Goal: Task Accomplishment & Management: Understand process/instructions

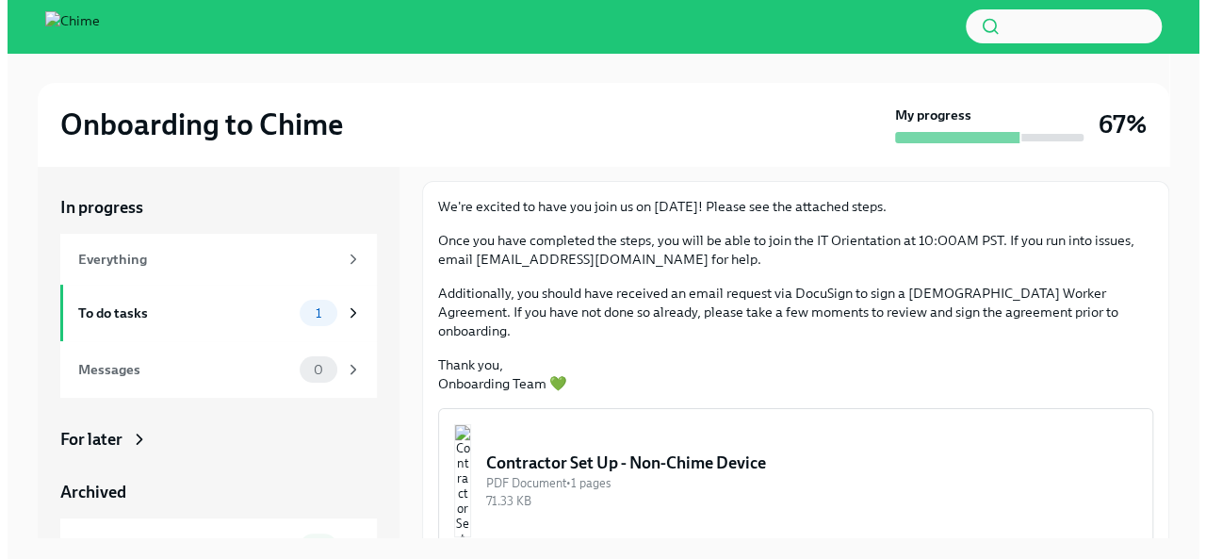
scroll to position [106, 0]
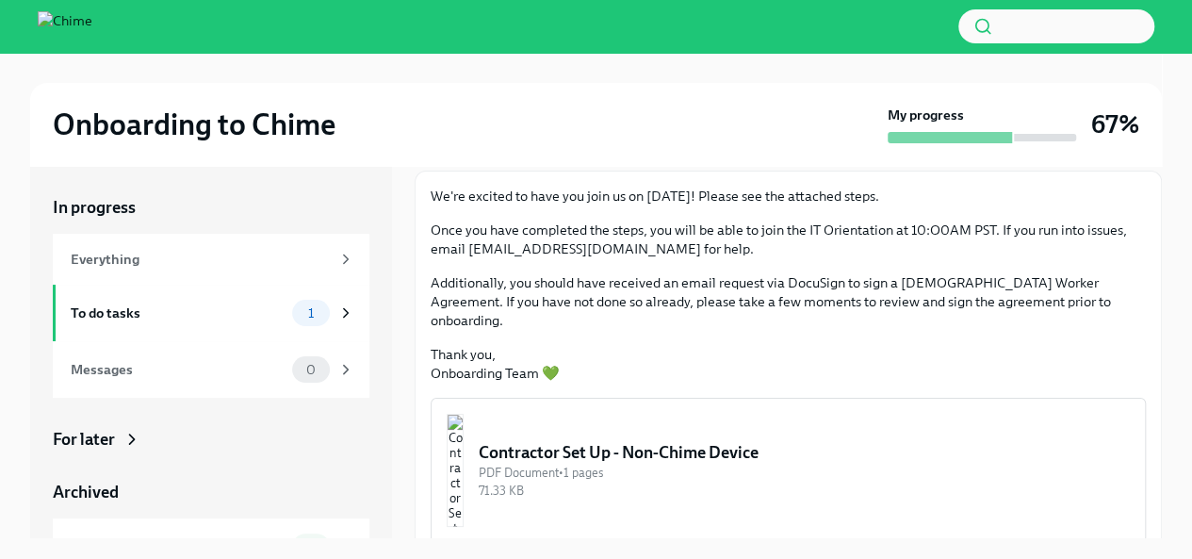
click at [464, 444] on img "button" at bounding box center [455, 470] width 17 height 113
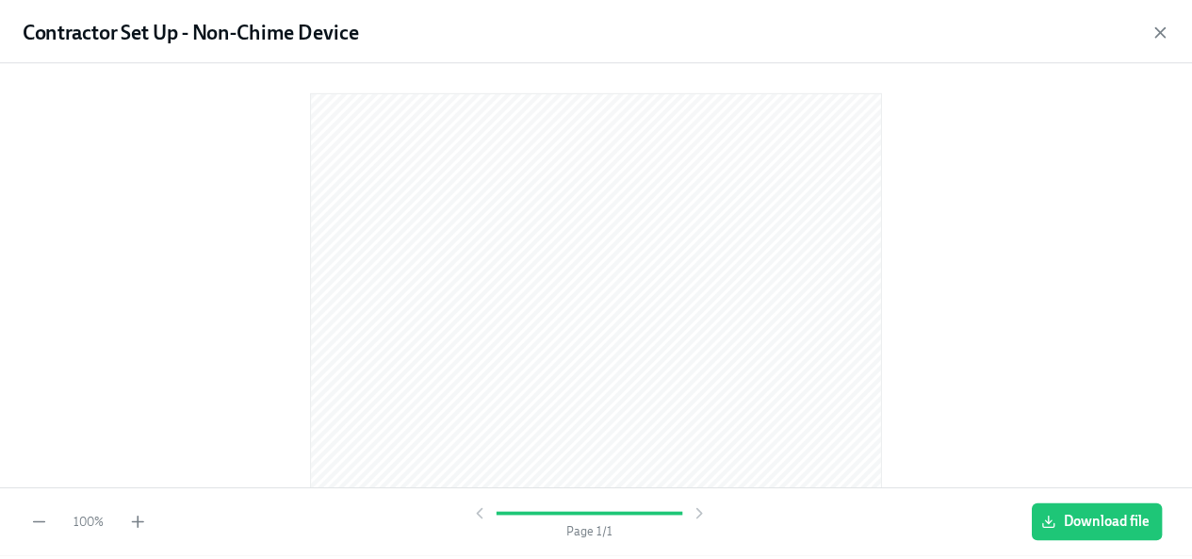
scroll to position [0, 0]
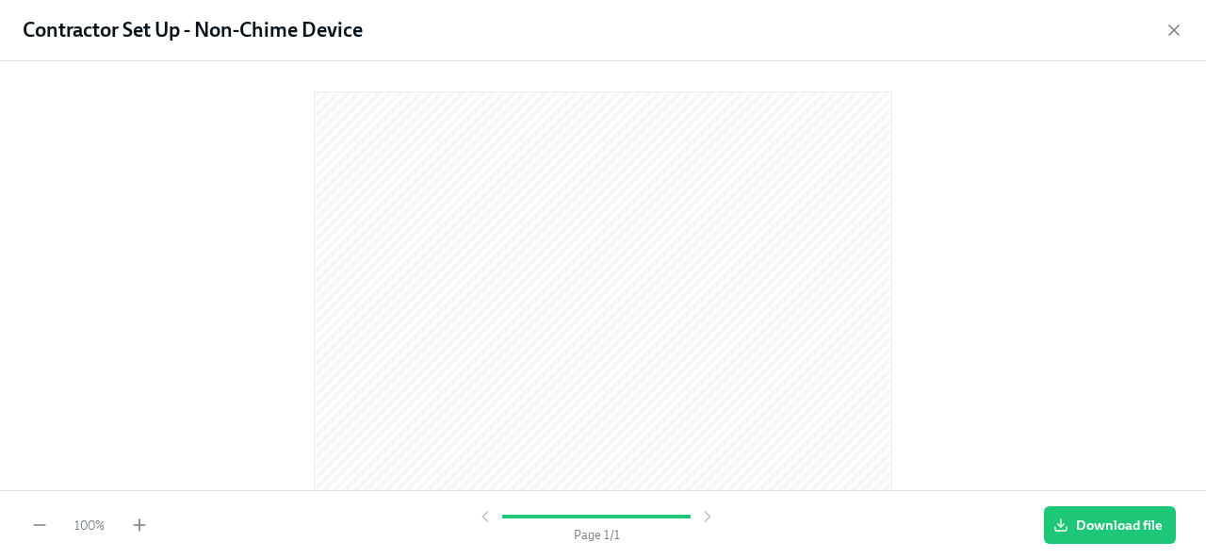
click at [144, 231] on div at bounding box center [603, 271] width 1146 height 391
click at [1171, 24] on icon "button" at bounding box center [1174, 30] width 19 height 19
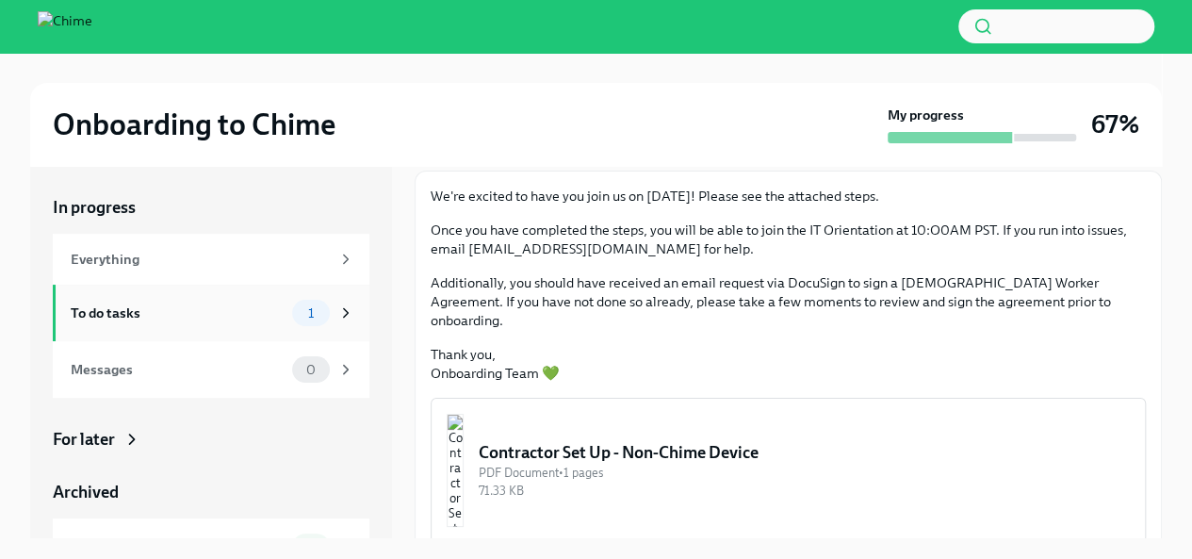
click at [337, 320] on icon at bounding box center [345, 312] width 17 height 17
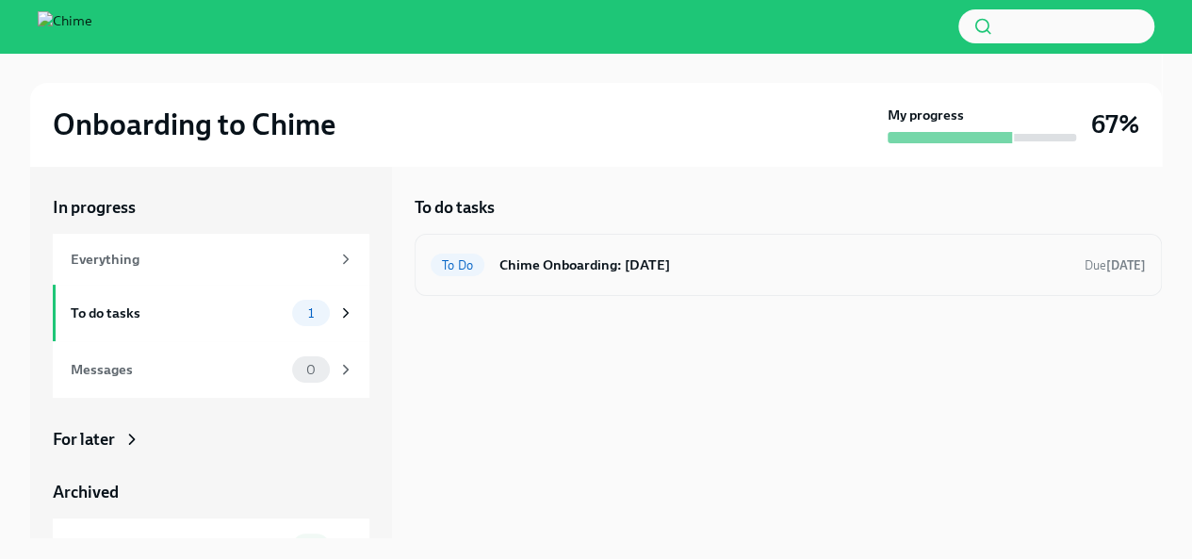
click at [1018, 269] on h6 "Chime Onboarding: [DATE]" at bounding box center [784, 264] width 570 height 21
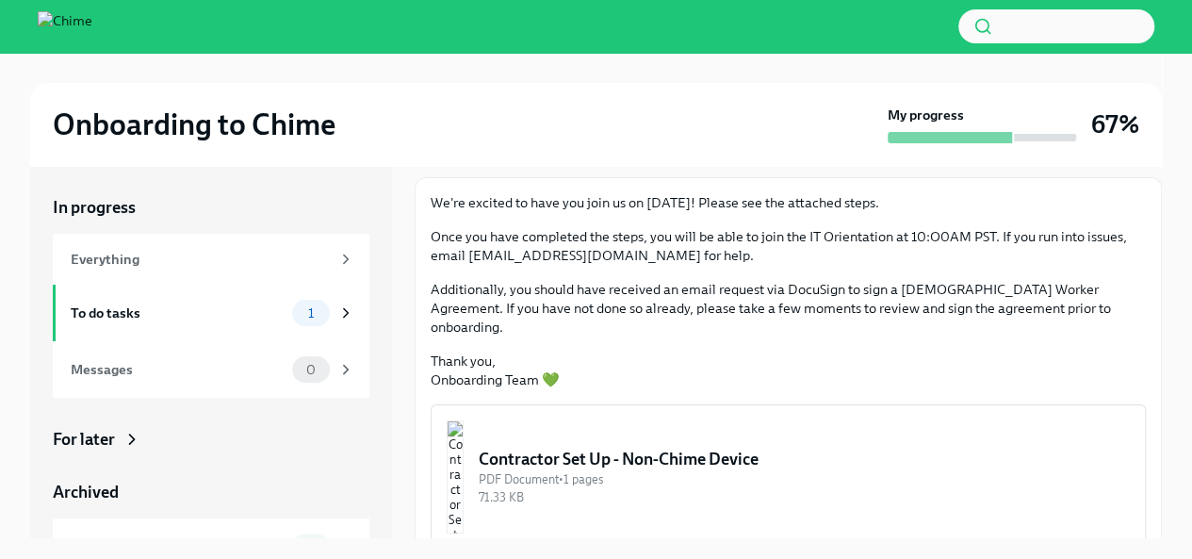
scroll to position [106, 0]
